Goal: Task Accomplishment & Management: Manage account settings

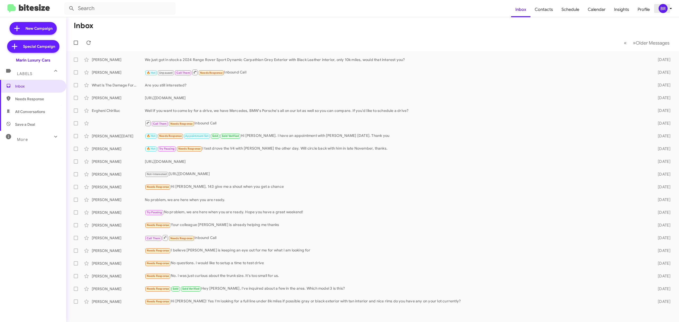
click at [666, 11] on div "BR" at bounding box center [663, 8] width 9 height 9
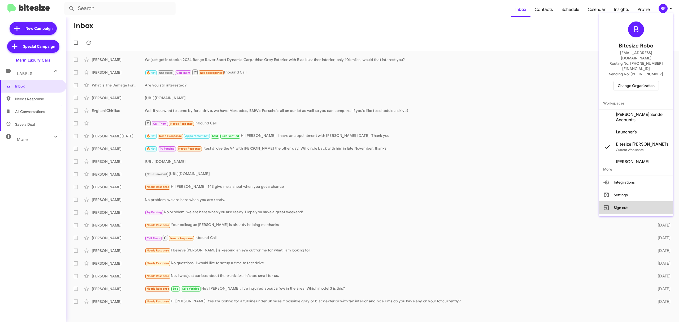
click at [618, 201] on button "Sign out" at bounding box center [636, 207] width 74 height 13
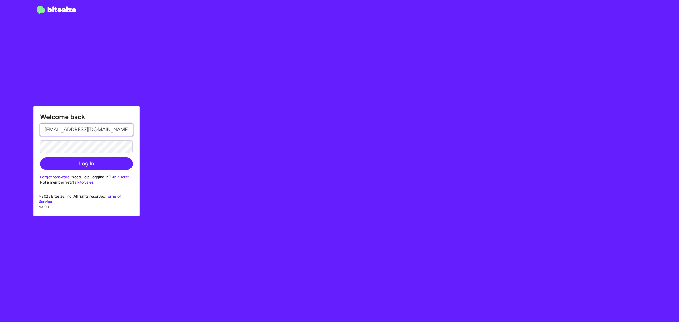
click at [103, 130] on input "[EMAIL_ADDRESS][DOMAIN_NAME]" at bounding box center [86, 129] width 93 height 13
type input "[PERSON_NAME][EMAIL_ADDRESS][DOMAIN_NAME]"
click at [100, 163] on button "Log In" at bounding box center [86, 163] width 93 height 13
